Goal: Navigation & Orientation: Find specific page/section

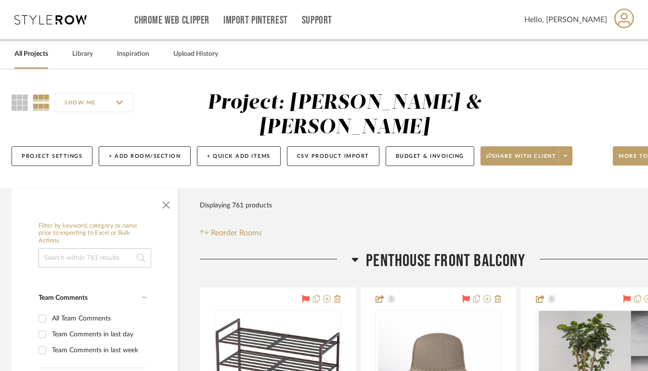
scroll to position [0, 5]
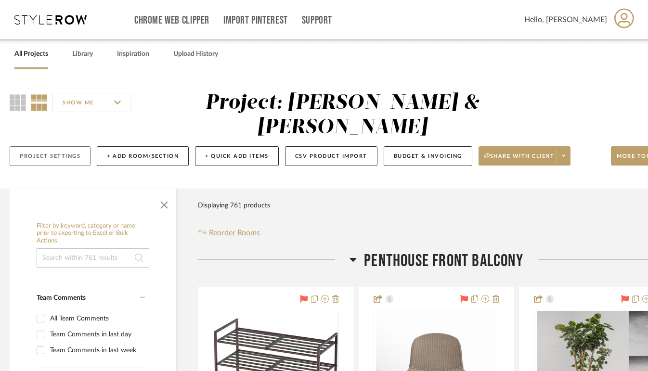
click at [42, 147] on button "Project Settings" at bounding box center [50, 156] width 81 height 20
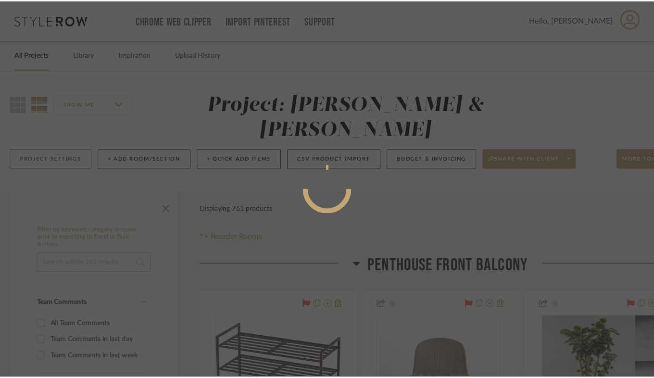
scroll to position [0, 0]
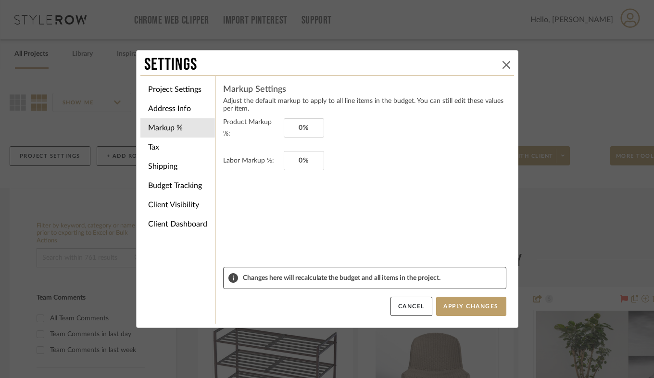
click at [501, 64] on button at bounding box center [507, 65] width 12 height 12
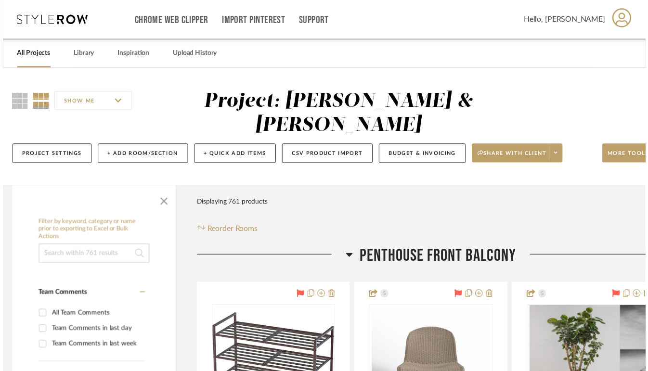
scroll to position [0, 5]
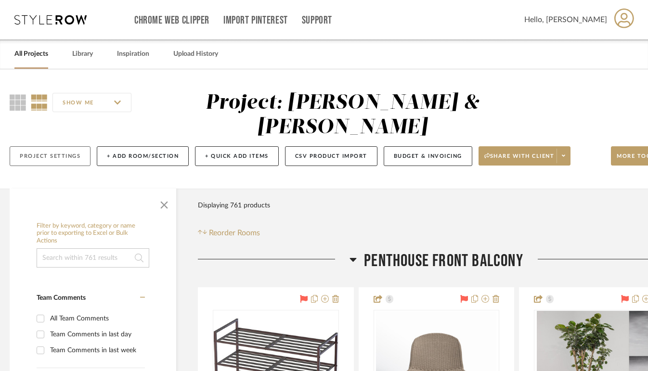
click at [41, 162] on button "Project Settings" at bounding box center [50, 156] width 81 height 20
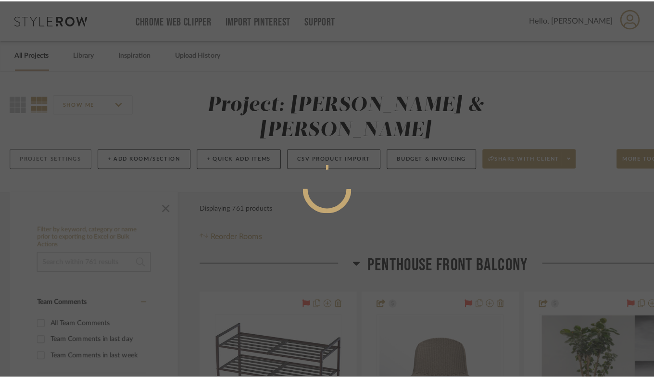
scroll to position [0, 0]
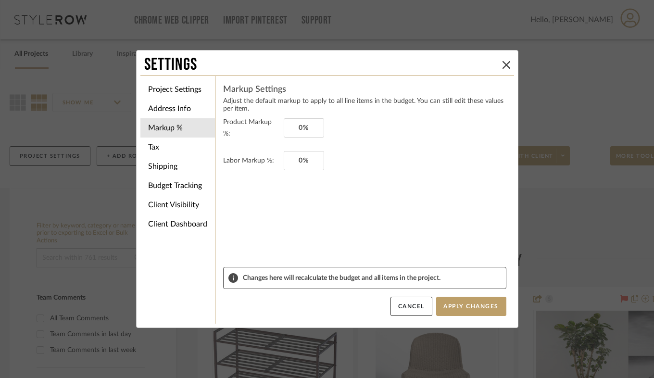
click at [511, 64] on div "Settings" at bounding box center [328, 64] width 374 height 21
click at [503, 61] on icon at bounding box center [507, 65] width 8 height 8
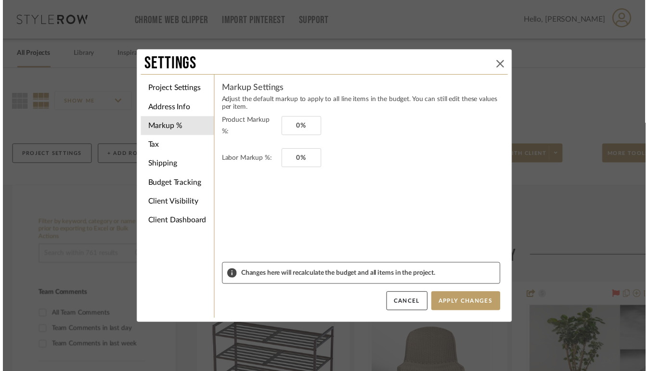
scroll to position [0, 5]
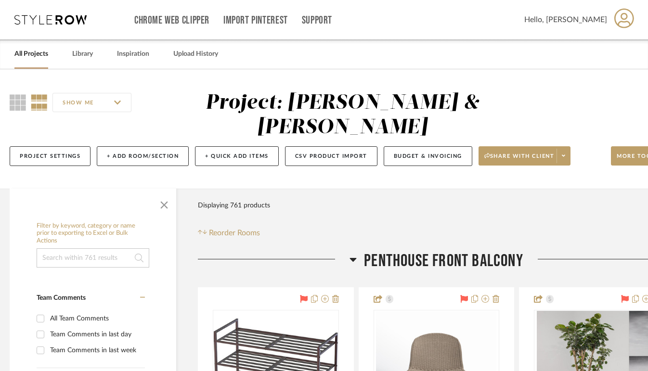
click at [28, 50] on link "All Projects" at bounding box center [31, 54] width 34 height 13
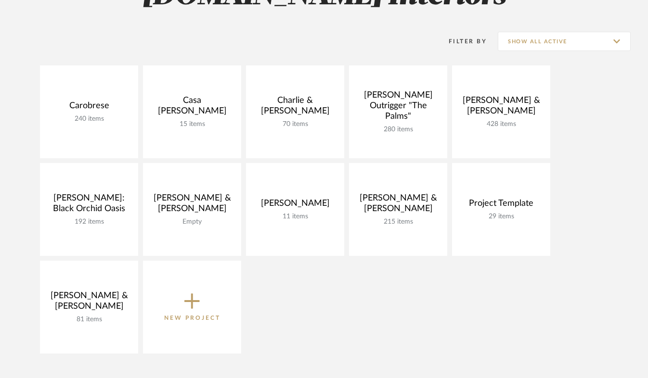
scroll to position [110, 0]
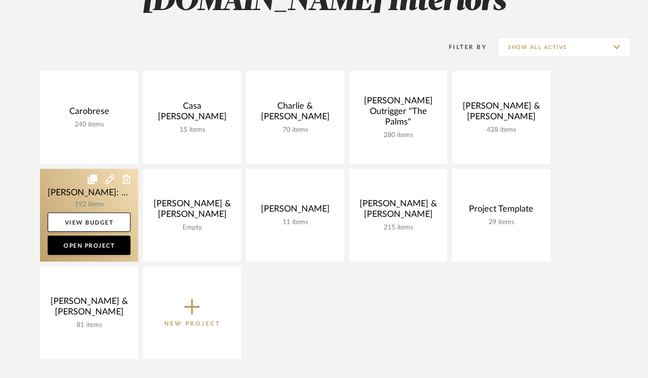
click at [113, 212] on link at bounding box center [89, 215] width 98 height 93
click at [114, 208] on link at bounding box center [89, 215] width 98 height 93
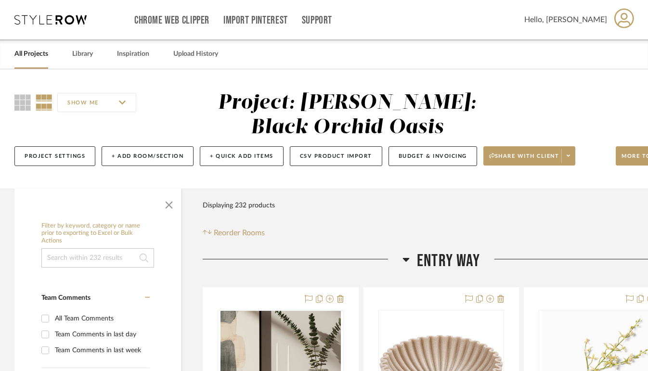
click at [22, 52] on link "All Projects" at bounding box center [31, 54] width 34 height 13
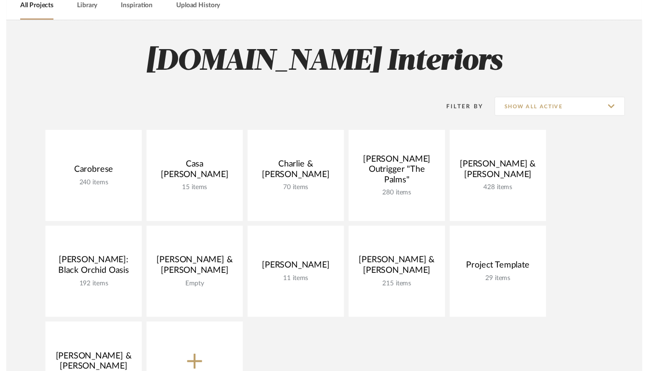
scroll to position [47, 0]
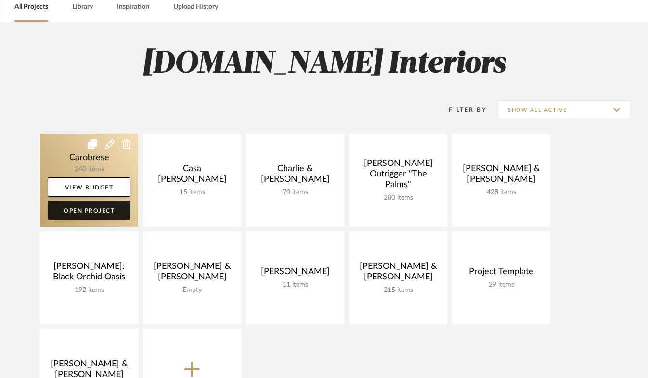
click at [111, 216] on link "Open Project" at bounding box center [89, 210] width 83 height 19
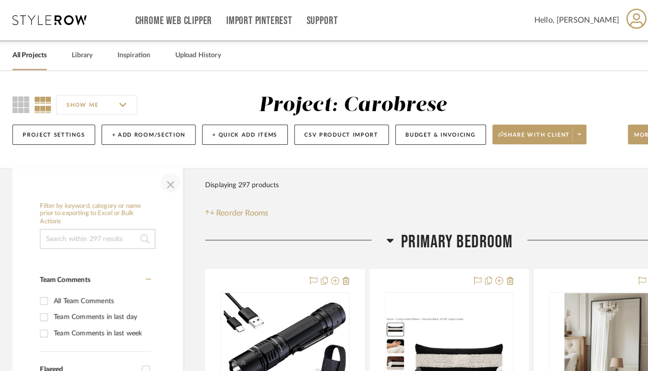
click at [171, 187] on span "button" at bounding box center [168, 178] width 23 height 23
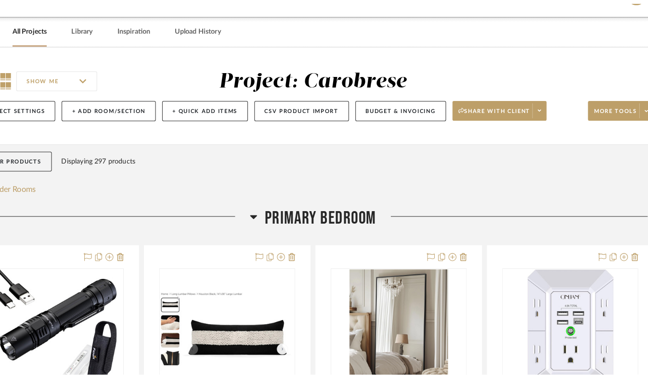
scroll to position [23, 0]
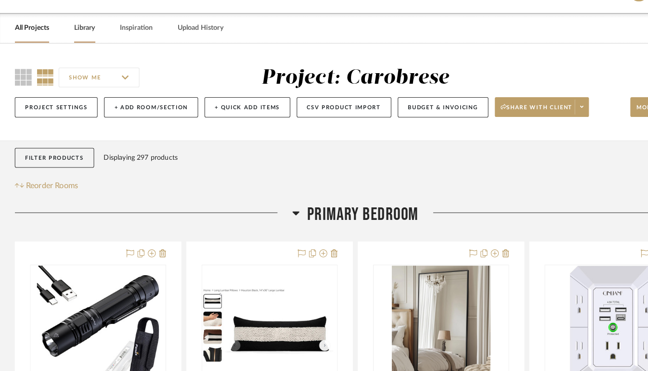
click at [86, 37] on link "Library" at bounding box center [82, 31] width 21 height 13
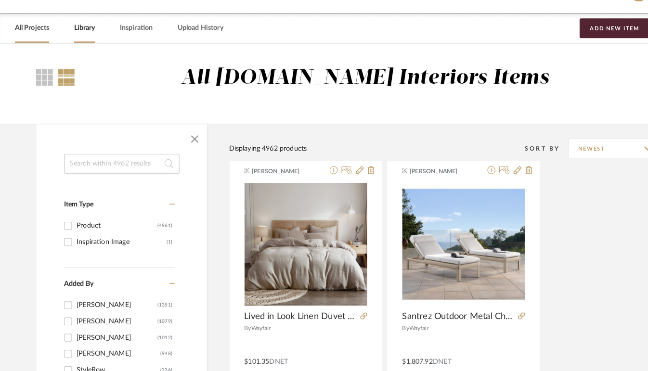
click at [43, 34] on link "All Projects" at bounding box center [31, 31] width 34 height 13
